Goal: Use online tool/utility: Utilize a website feature to perform a specific function

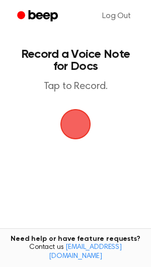
click at [80, 129] on span "button" at bounding box center [75, 124] width 55 height 55
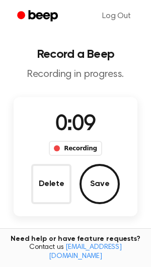
click at [45, 188] on button "Delete" at bounding box center [51, 184] width 40 height 40
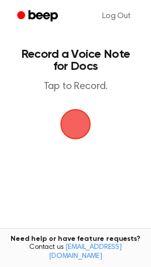
click at [70, 132] on span "button" at bounding box center [75, 124] width 55 height 55
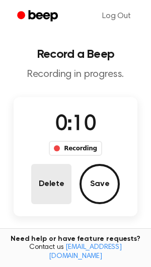
click at [40, 181] on button "Delete" at bounding box center [51, 184] width 40 height 40
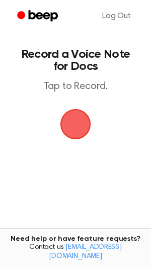
click at [75, 125] on span "button" at bounding box center [75, 124] width 34 height 34
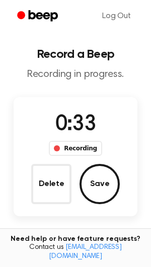
click at [57, 159] on div "0:33 Recording Delete Save" at bounding box center [76, 156] width 124 height 95
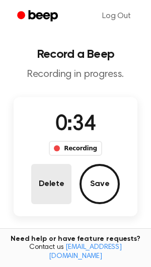
click at [54, 178] on button "Delete" at bounding box center [51, 184] width 40 height 40
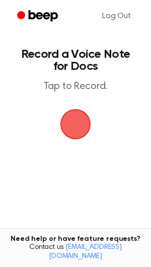
click at [70, 123] on span "button" at bounding box center [75, 124] width 56 height 56
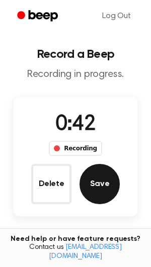
click at [95, 183] on button "Save" at bounding box center [100, 184] width 40 height 40
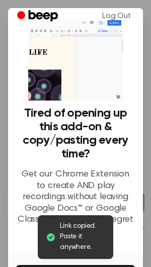
scroll to position [83, 0]
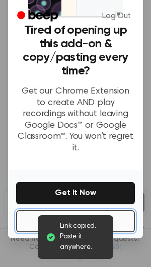
click at [29, 214] on button "No Thanks" at bounding box center [75, 221] width 119 height 22
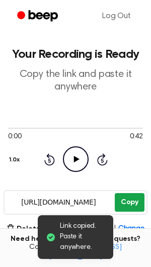
click at [136, 197] on button "Copy" at bounding box center [130, 202] width 30 height 19
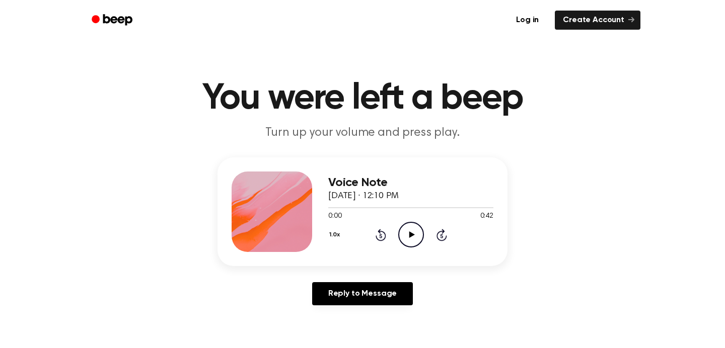
click at [416, 234] on icon "Play Audio" at bounding box center [411, 235] width 26 height 26
